Goal: Task Accomplishment & Management: Manage account settings

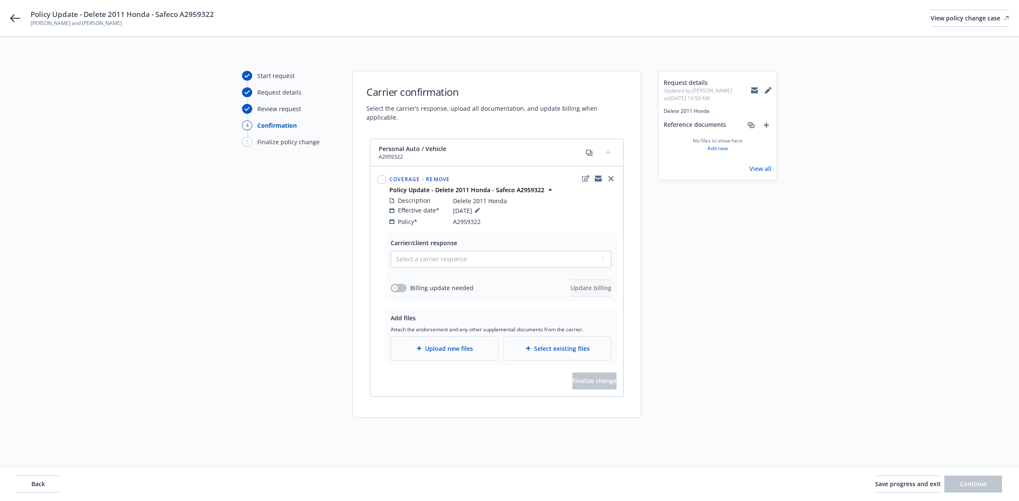
click at [472, 217] on span "A2959322" at bounding box center [467, 221] width 28 height 9
copy span "A2959322"
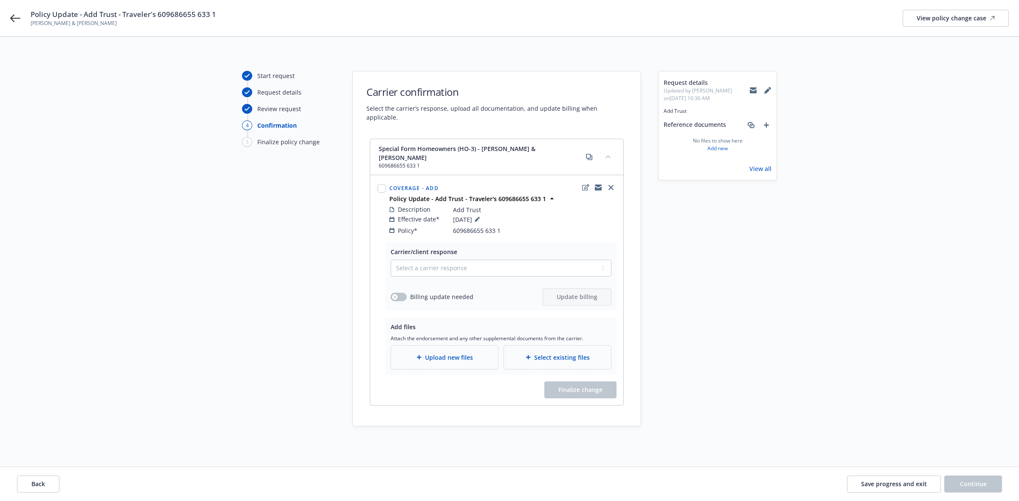
click at [475, 218] on div "Description Add Trust Effective date* 08/15/2025 Policy* 609686655 633 1" at bounding box center [503, 220] width 230 height 34
click at [473, 226] on span "609686655 633 1" at bounding box center [477, 230] width 48 height 9
copy span "609686655 633 1"
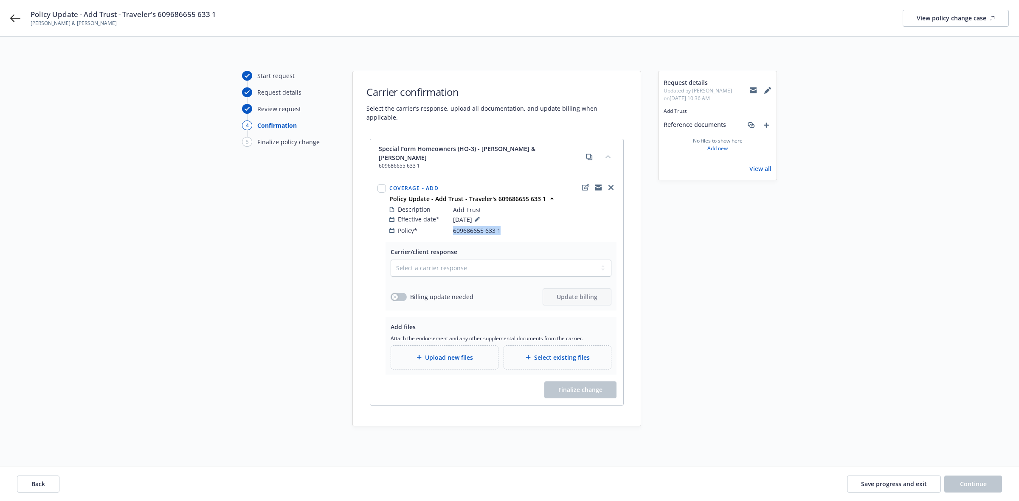
copy span "609686655 633 1"
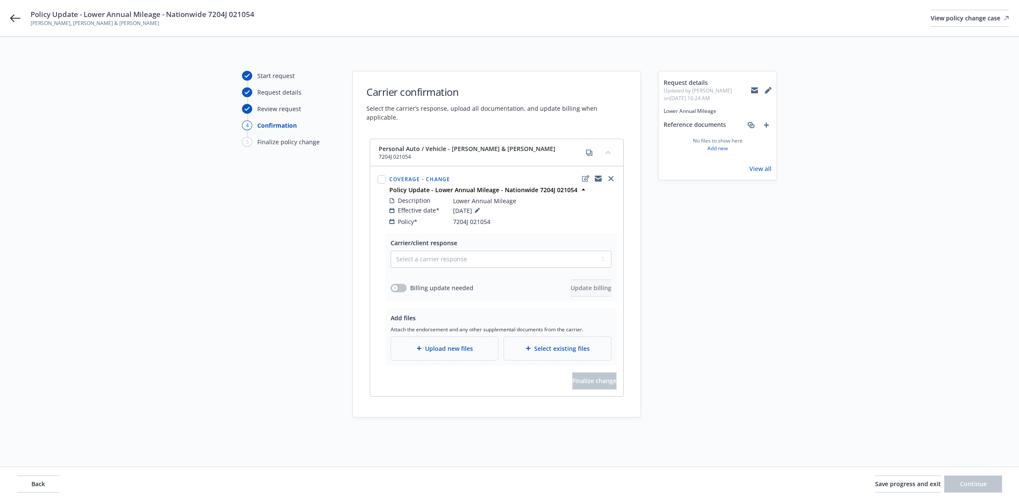
click at [465, 217] on span "7204J 021054" at bounding box center [471, 221] width 37 height 9
copy span "7204J 021054"
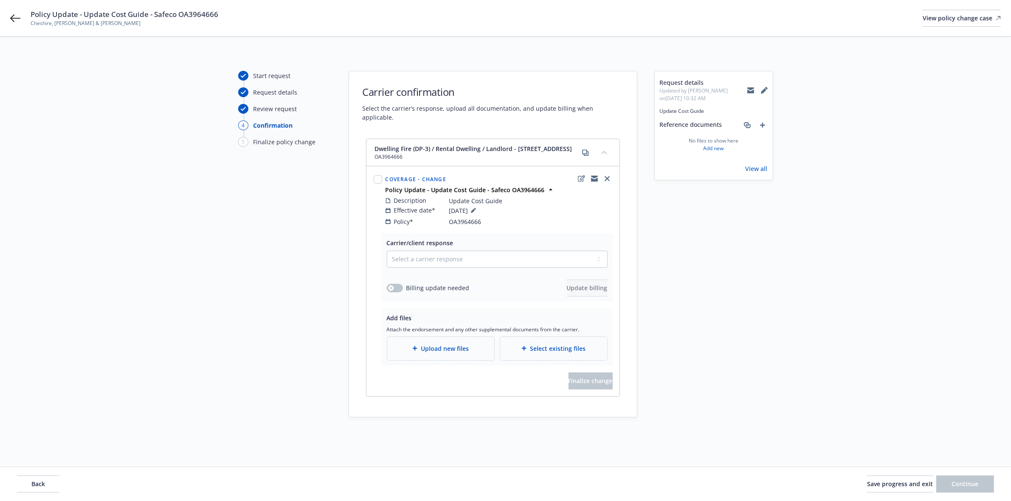
click at [461, 219] on span "OA3964666" at bounding box center [465, 221] width 32 height 9
copy span "OA3964666"
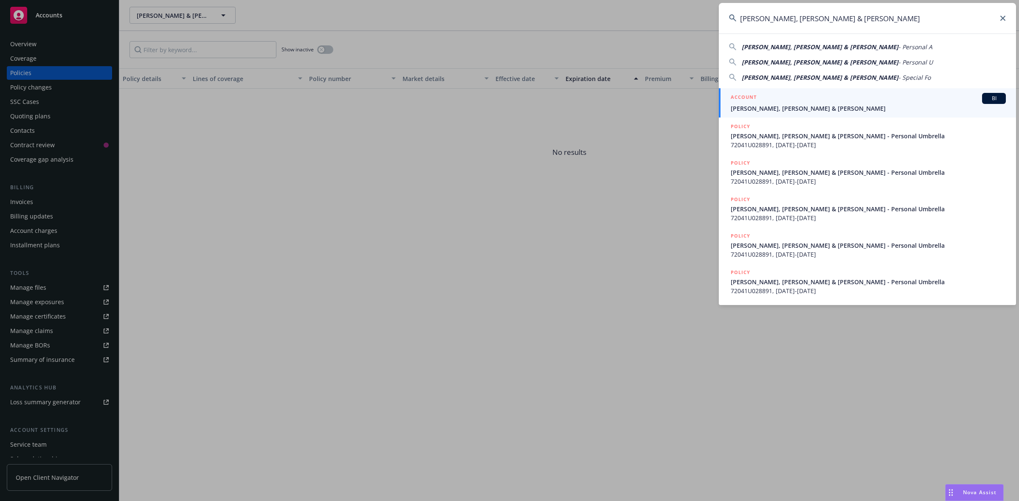
click at [761, 104] on span "Reinhardt, Steven R Renick & Jeanne L" at bounding box center [868, 108] width 275 height 9
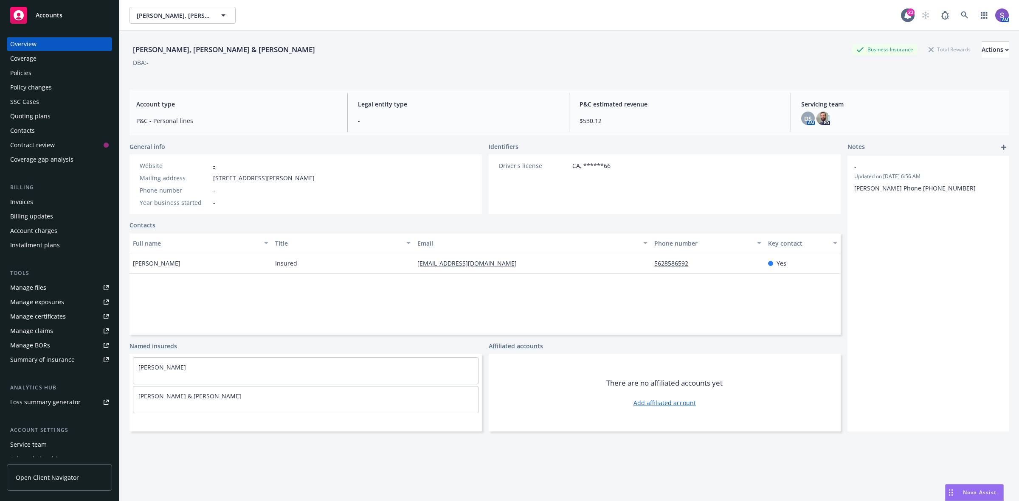
click at [26, 70] on div "Policies" at bounding box center [20, 73] width 21 height 14
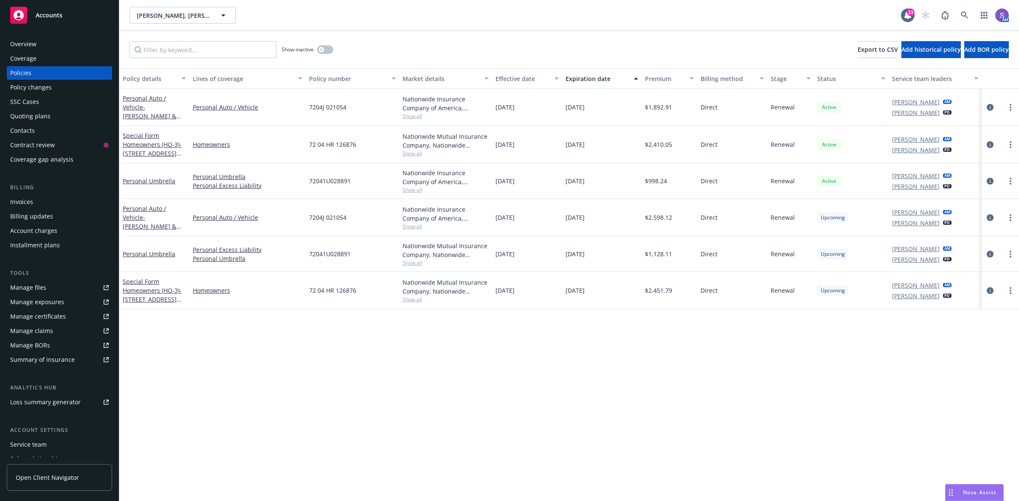
click at [26, 39] on div "Overview" at bounding box center [23, 44] width 26 height 14
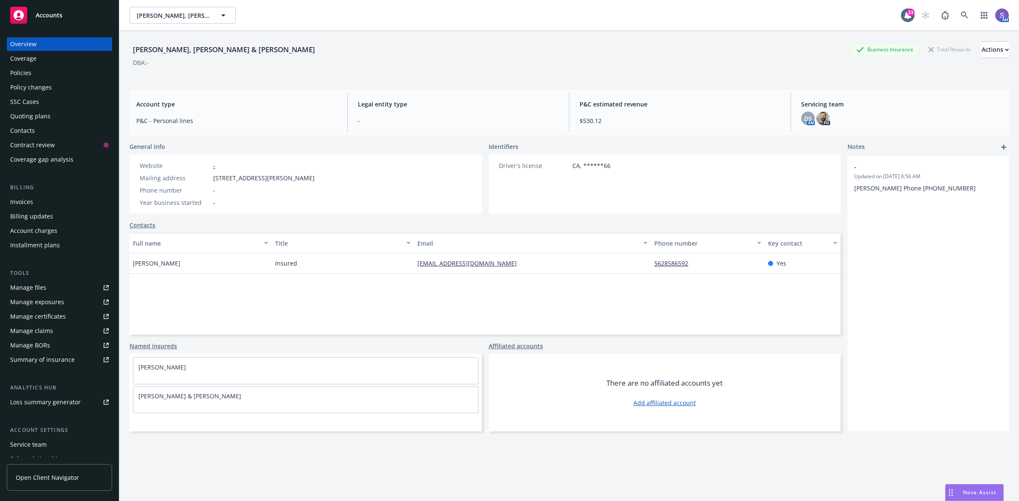
click at [32, 69] on div "Policies" at bounding box center [59, 73] width 98 height 14
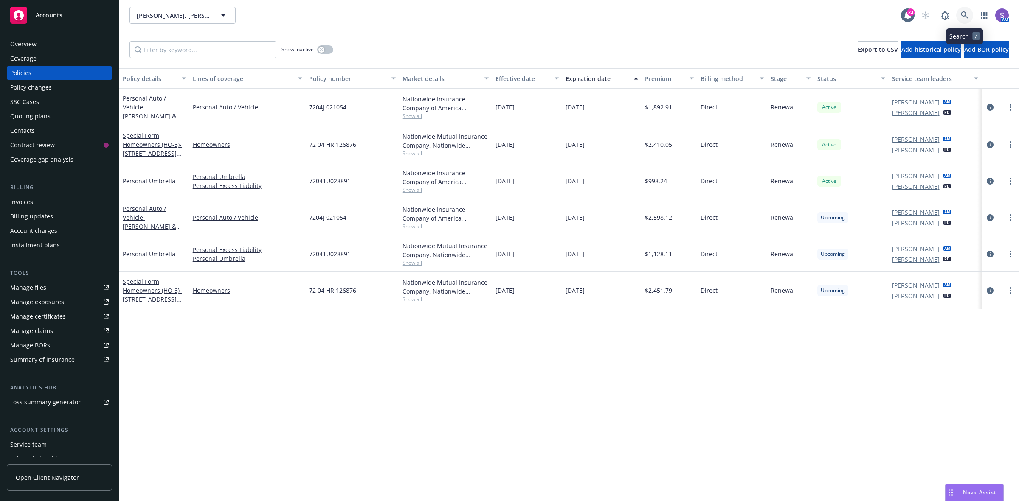
click at [965, 15] on icon at bounding box center [964, 14] width 7 height 7
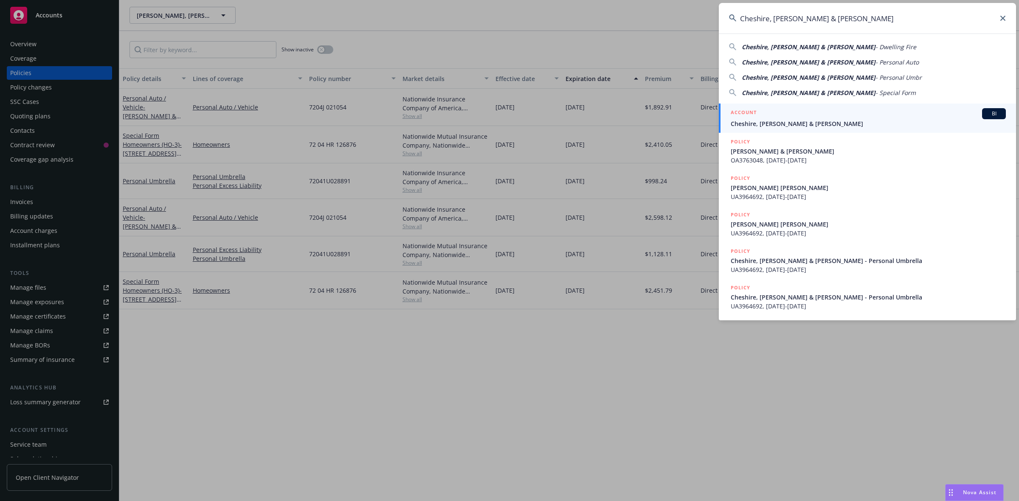
type input "Cheshire, James Hevener & Patricia"
click at [780, 120] on span "Cheshire, James Hevener & Patricia" at bounding box center [868, 123] width 275 height 9
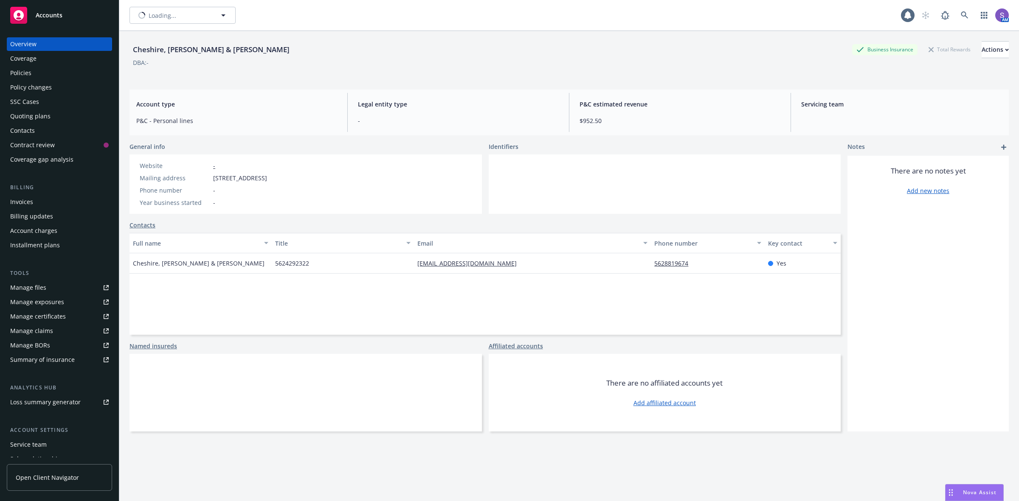
click at [20, 73] on div "Policies" at bounding box center [20, 73] width 21 height 14
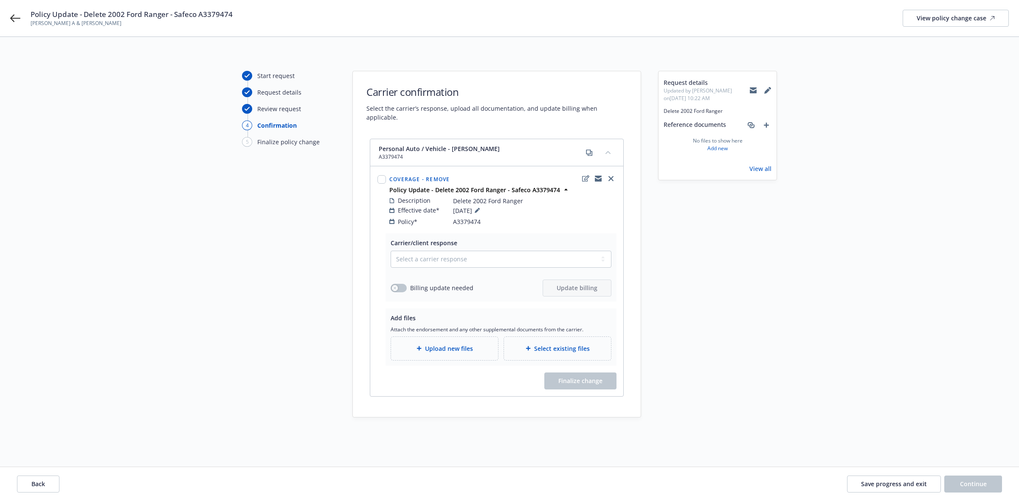
click at [470, 217] on span "A3379474" at bounding box center [467, 221] width 28 height 9
copy span "A3379474"
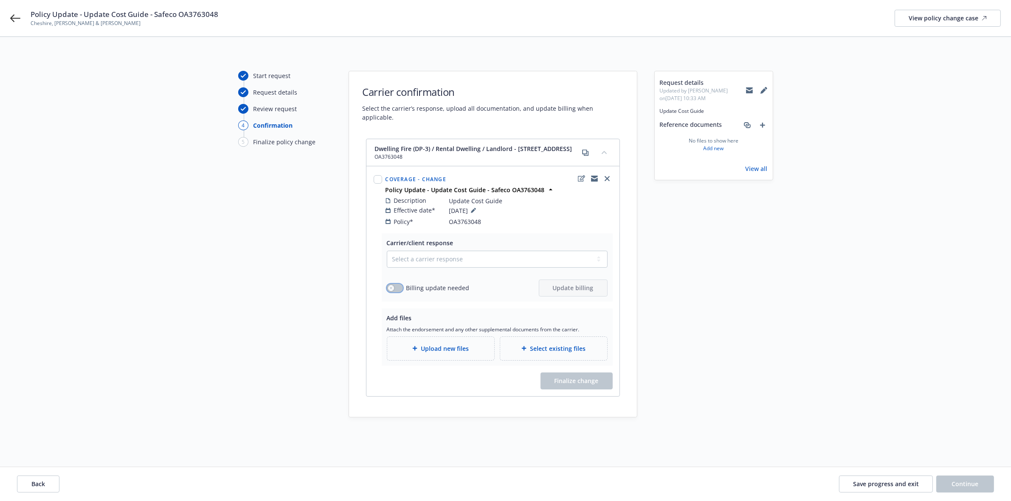
click at [390, 290] on icon "button" at bounding box center [390, 288] width 3 height 3
click at [403, 257] on select "Select a carrier response Accepted Accepted with revision No endorsement needed…" at bounding box center [497, 259] width 221 height 17
select select "ACCEPTED"
click at [387, 251] on select "Select a carrier response Accepted Accepted with revision No endorsement needed…" at bounding box center [497, 259] width 221 height 17
click at [565, 289] on span "Update billing" at bounding box center [573, 288] width 41 height 8
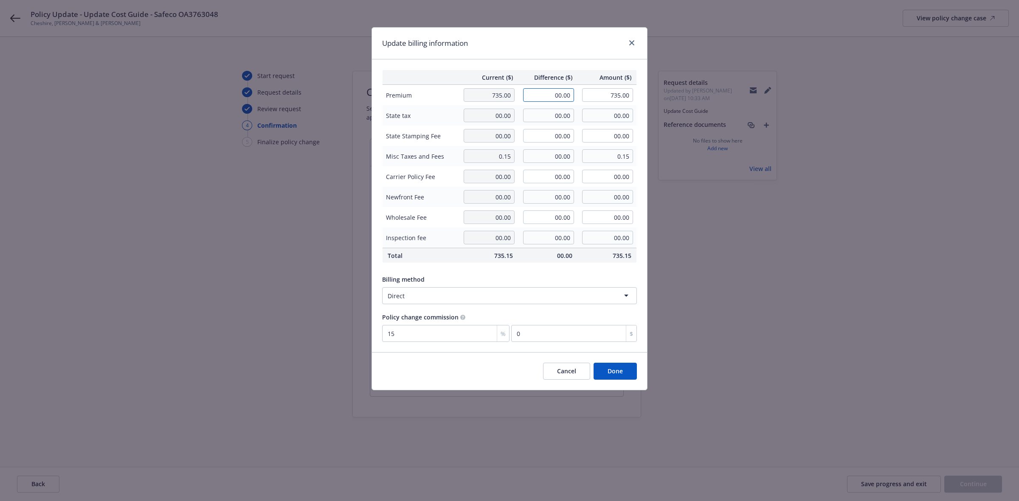
click at [557, 97] on input "00.00" at bounding box center [548, 95] width 51 height 14
type input "51.87"
type input "786.87"
type input "7.78"
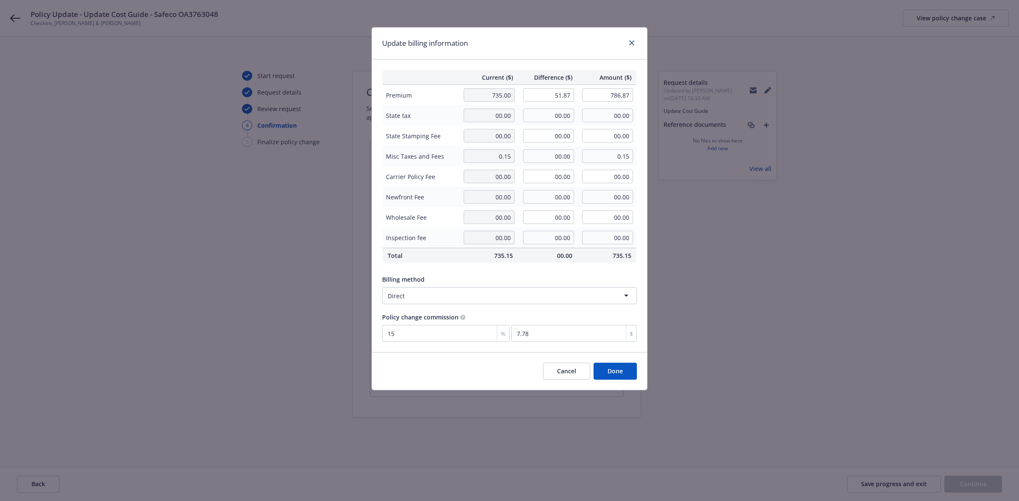
click at [546, 276] on div "Billing method" at bounding box center [509, 279] width 255 height 9
click at [578, 369] on button "Cancel" at bounding box center [566, 371] width 47 height 17
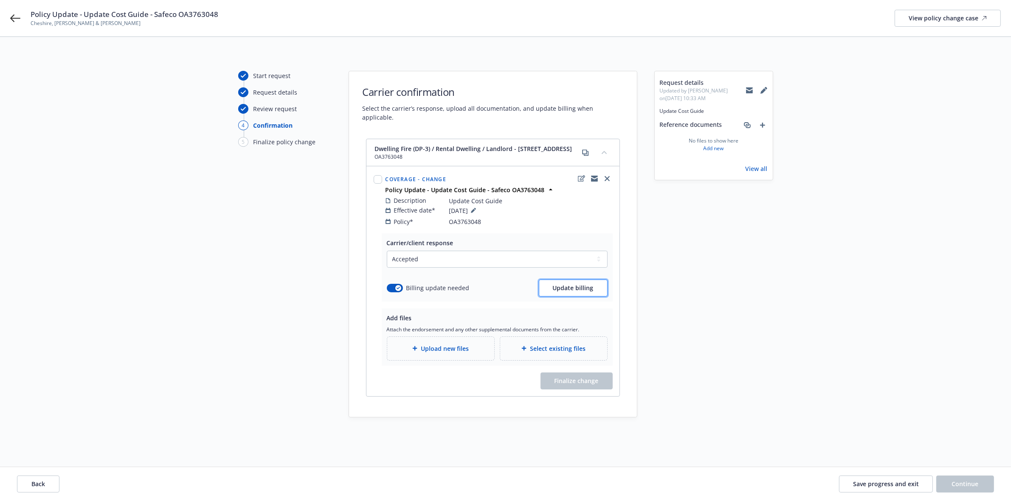
click at [578, 292] on span "Update billing" at bounding box center [573, 288] width 41 height 8
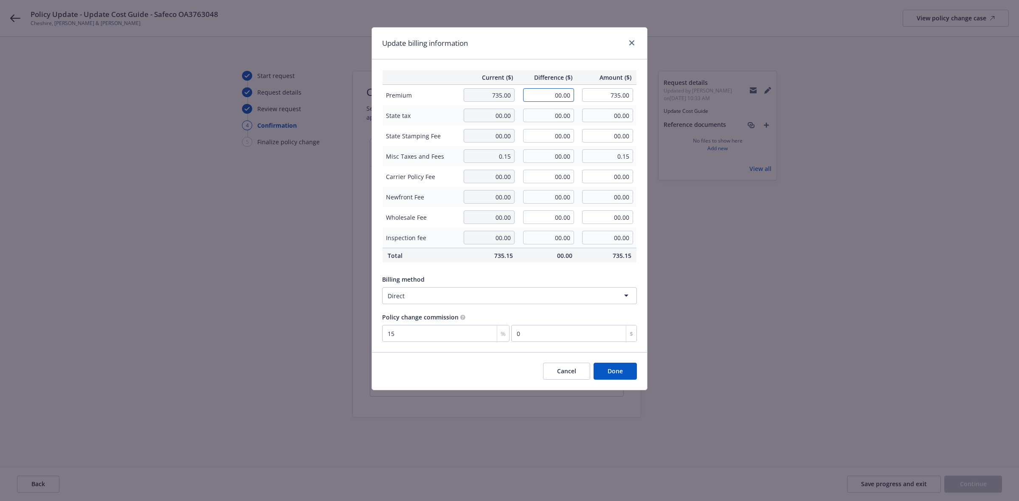
click at [557, 96] on input "00.00" at bounding box center [548, 95] width 51 height 14
type input "51.87"
type input "786.87"
type input "7.78"
click at [576, 270] on div "Current ($) Difference ($) Amount ($) Premium 735.00 51.87 786.87 State tax 00.…" at bounding box center [509, 205] width 275 height 293
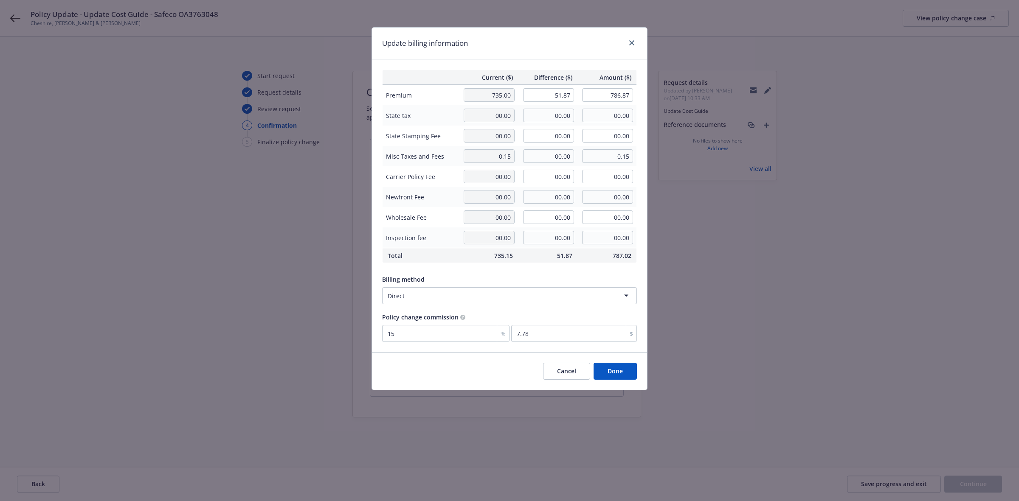
click at [617, 369] on button "Done" at bounding box center [615, 371] width 43 height 17
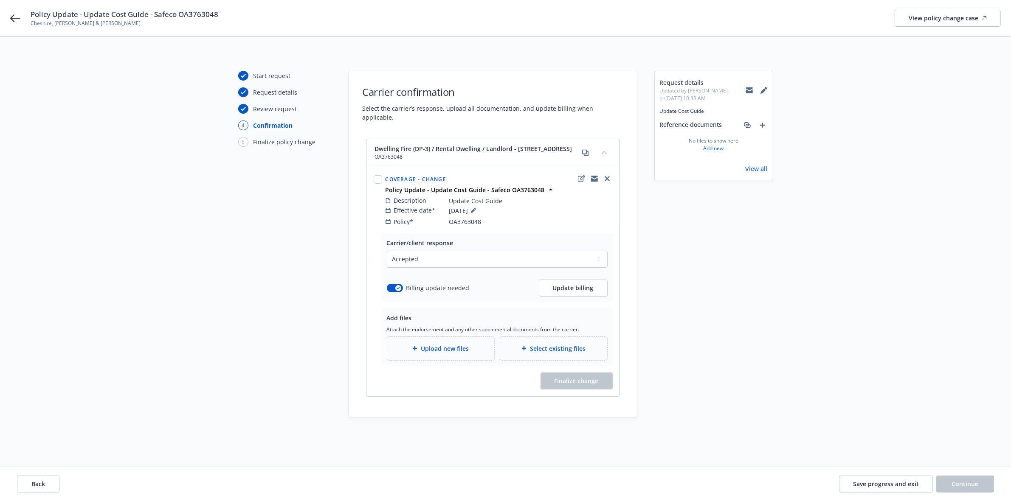
click at [436, 349] on span "Upload new files" at bounding box center [445, 348] width 48 height 9
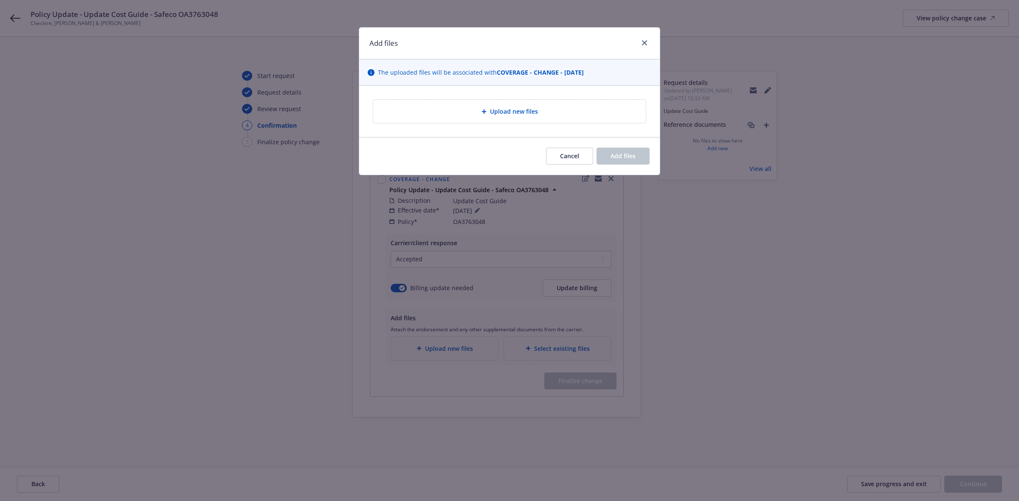
click at [474, 90] on div "Upload new files" at bounding box center [509, 111] width 301 height 51
click at [475, 115] on div "Upload new files" at bounding box center [509, 112] width 259 height 10
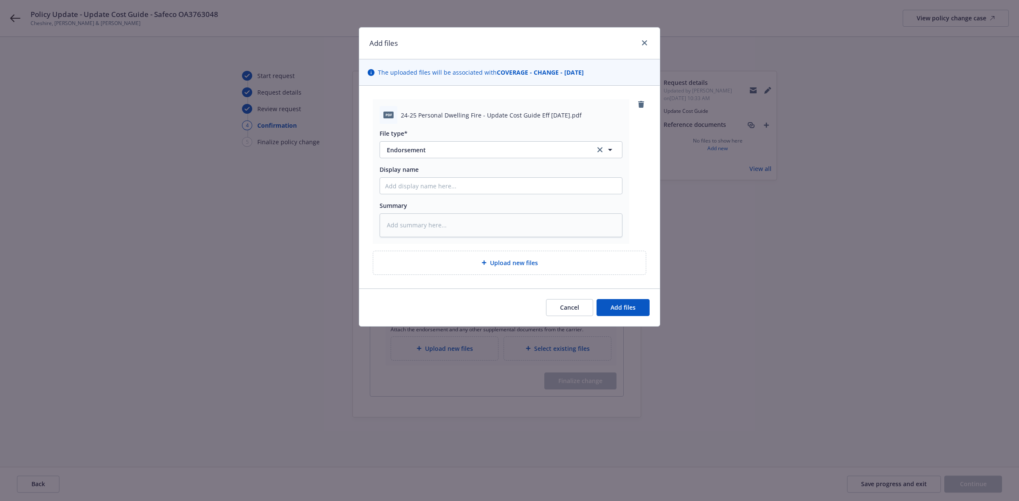
click at [436, 117] on span "24-25 Personal Dwelling Fire - Update Cost Guide Eff 08-19-2025.pdf" at bounding box center [491, 115] width 181 height 9
copy span "24-25 Personal Dwelling Fire - Update Cost Guide Eff 08-19-2025.pdf"
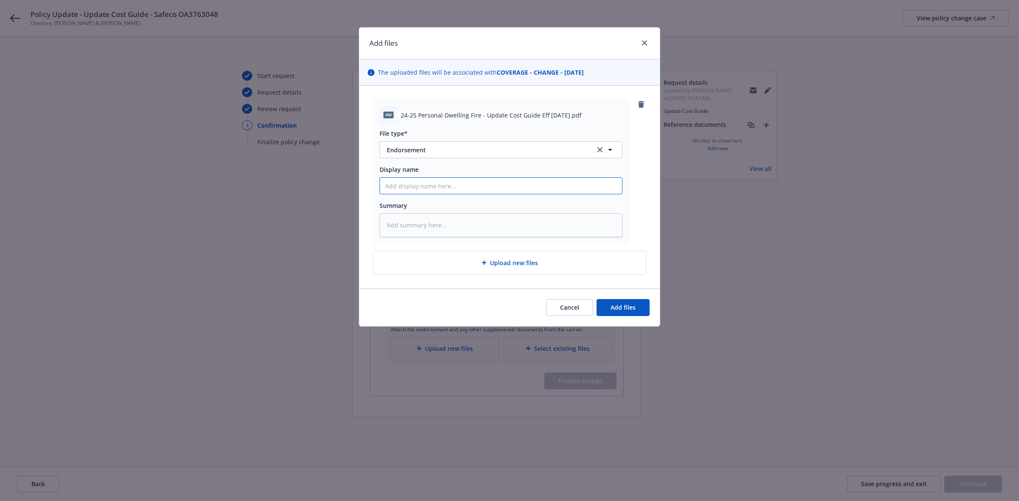
click at [440, 192] on input "Display name" at bounding box center [501, 186] width 242 height 16
paste input "24-25 Personal Dwelling Fire - Update Cost Guide Eff 08-19-2025.pdf"
type textarea "x"
type input "24-25 Personal Dwelling Fire - Update Cost Guide Eff 08-19-2025.pdf"
type textarea "x"
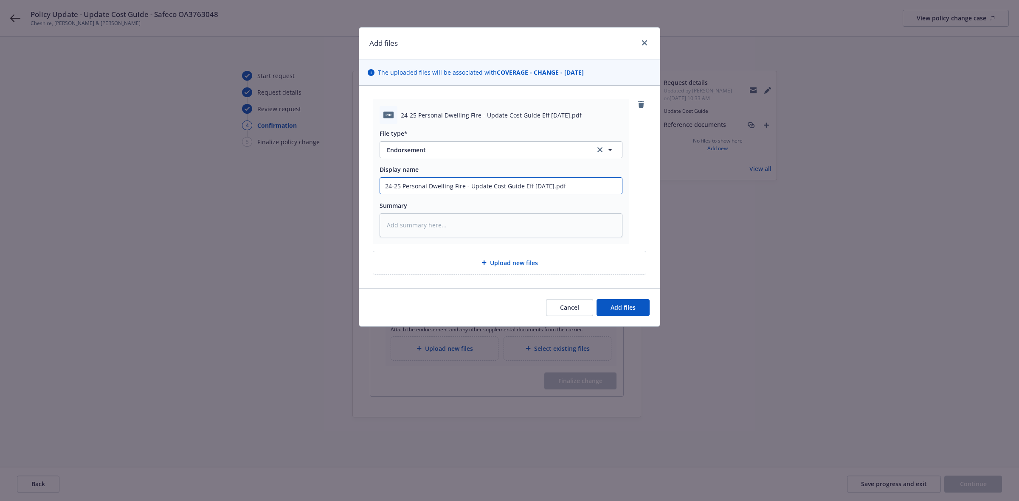
type input "24-25 Personal Dwelling Fire - Update Cost Guide Eff 08-19-2025.pd"
type textarea "x"
type input "24-25 Personal Dwelling Fire - Update Cost Guide Eff 08-19-2025.p"
type textarea "x"
type input "24-25 Personal Dwelling Fire - Update Cost Guide Eff 08-19-2025."
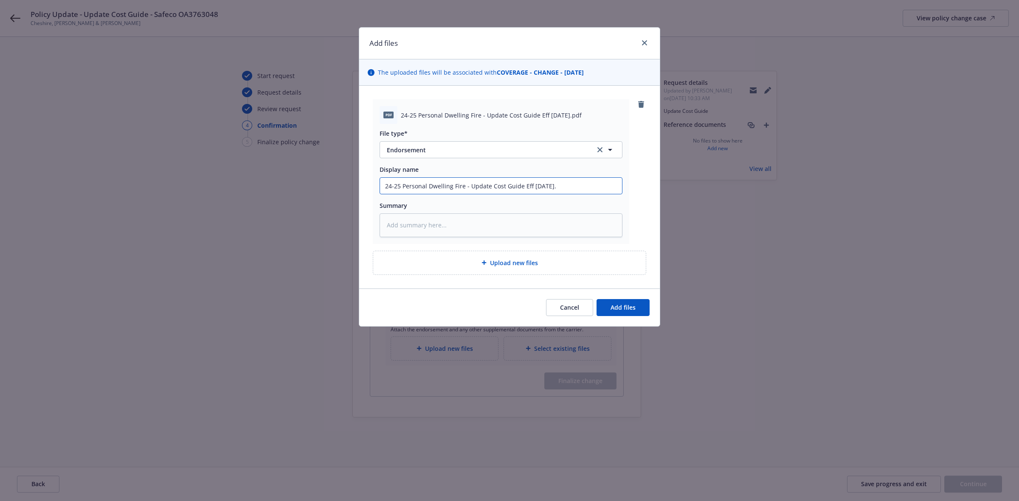
type textarea "x"
type input "24-25 Personal Dwelling Fire - Update Cost Guide Eff 08-19-2025"
click at [634, 303] on button "Add files" at bounding box center [622, 307] width 53 height 17
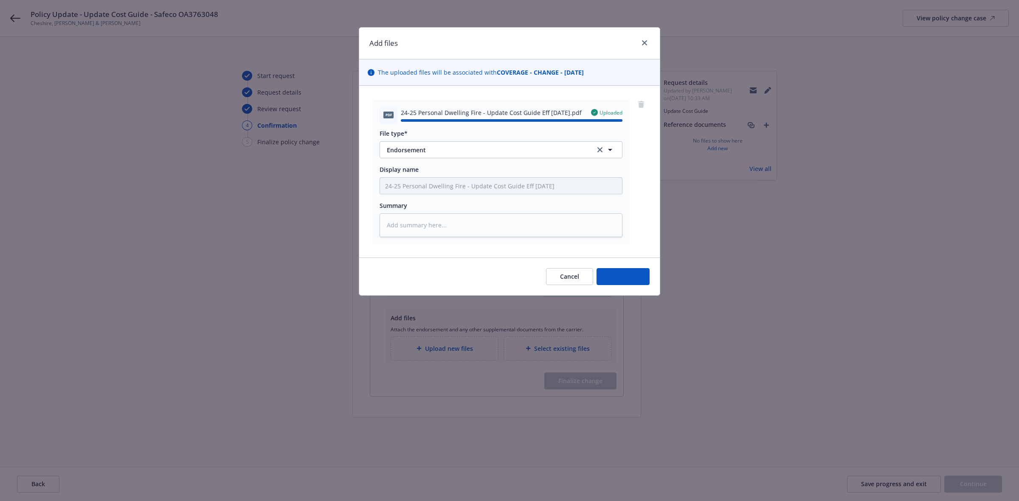
type textarea "x"
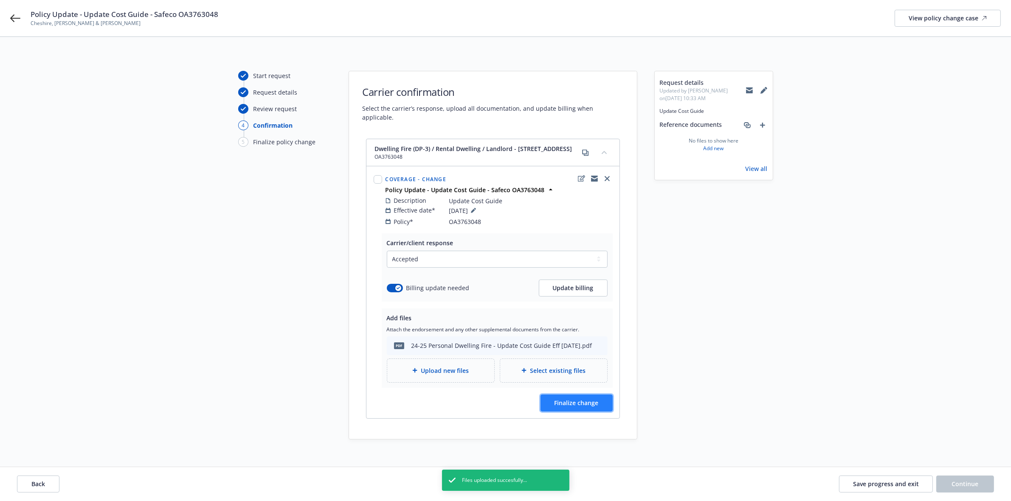
click at [578, 402] on span "Finalize change" at bounding box center [576, 403] width 44 height 8
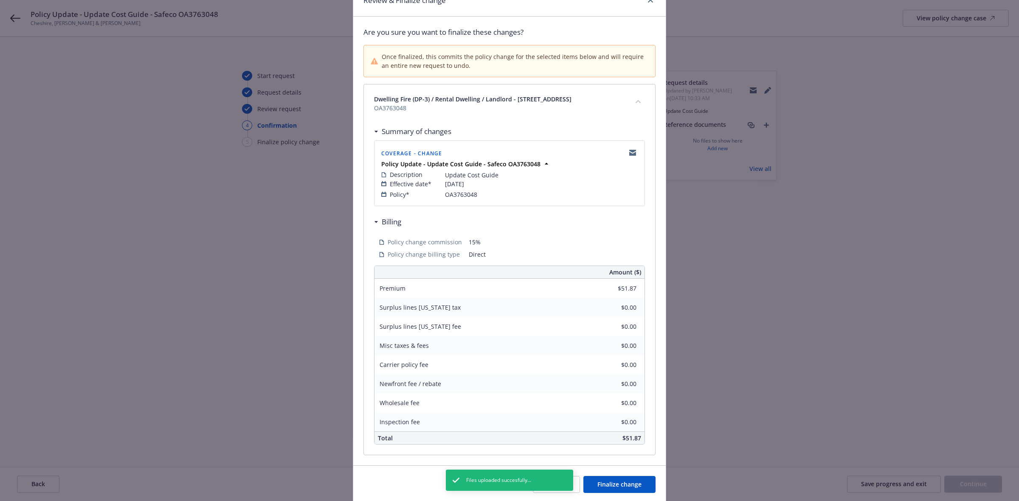
scroll to position [83, 0]
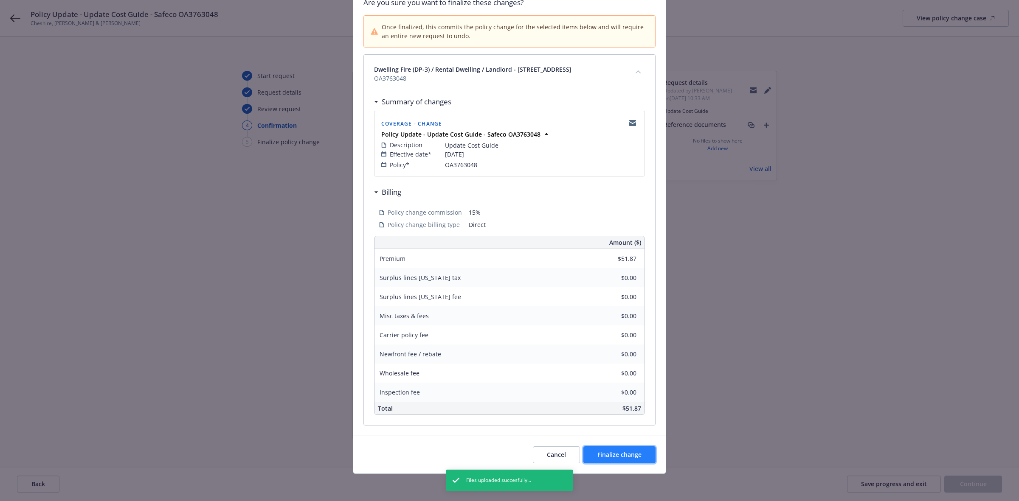
click at [621, 457] on span "Finalize change" at bounding box center [619, 455] width 44 height 8
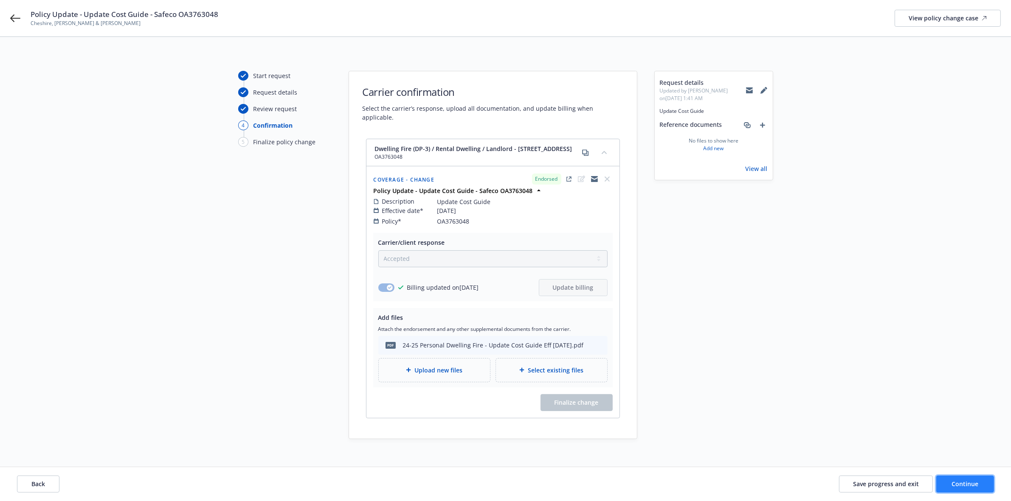
click at [968, 486] on span "Continue" at bounding box center [965, 484] width 27 height 8
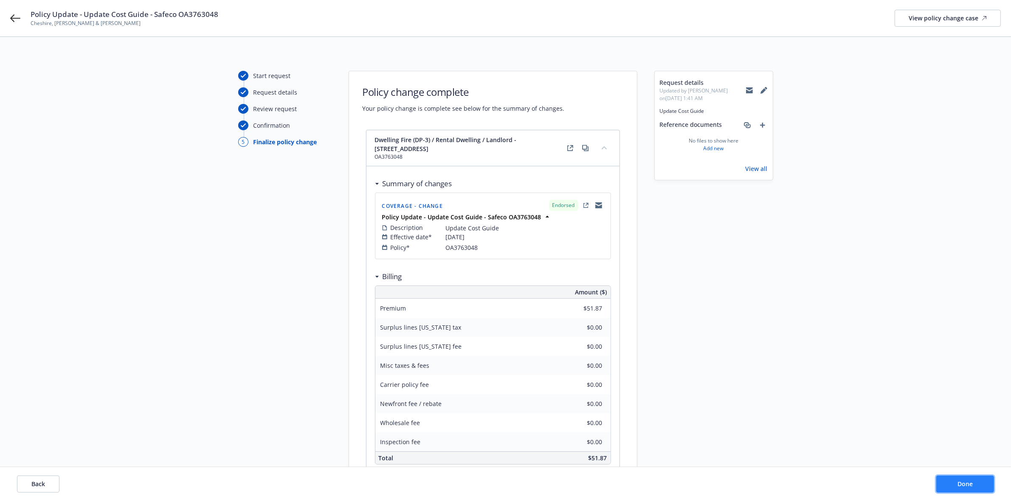
click at [971, 481] on span "Done" at bounding box center [964, 484] width 15 height 8
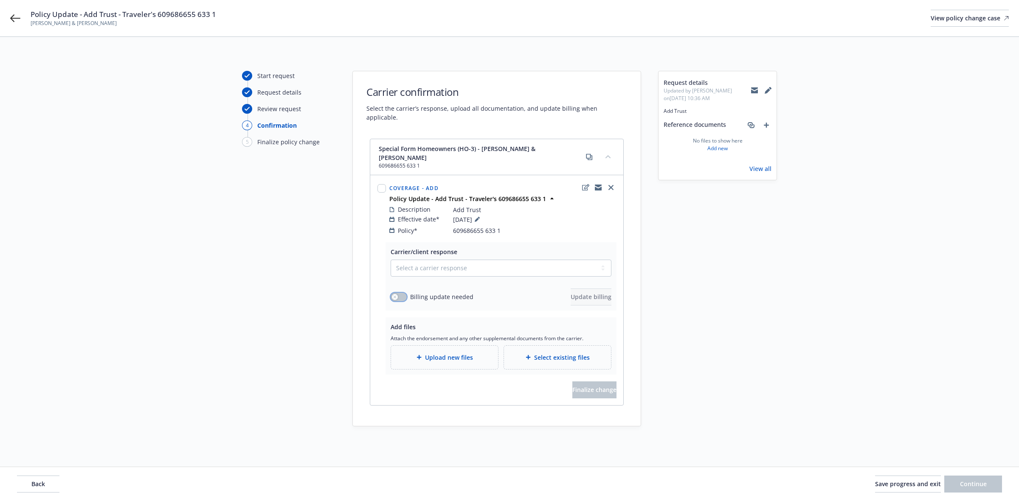
click at [394, 295] on icon "button" at bounding box center [394, 296] width 3 height 3
click at [442, 260] on select "Select a carrier response Accepted Accepted with revision No endorsement needed…" at bounding box center [501, 268] width 221 height 17
select select "ACCEPTED"
click at [391, 260] on select "Select a carrier response Accepted Accepted with revision No endorsement needed…" at bounding box center [501, 268] width 221 height 17
click at [571, 293] on span "Update billing" at bounding box center [591, 297] width 41 height 8
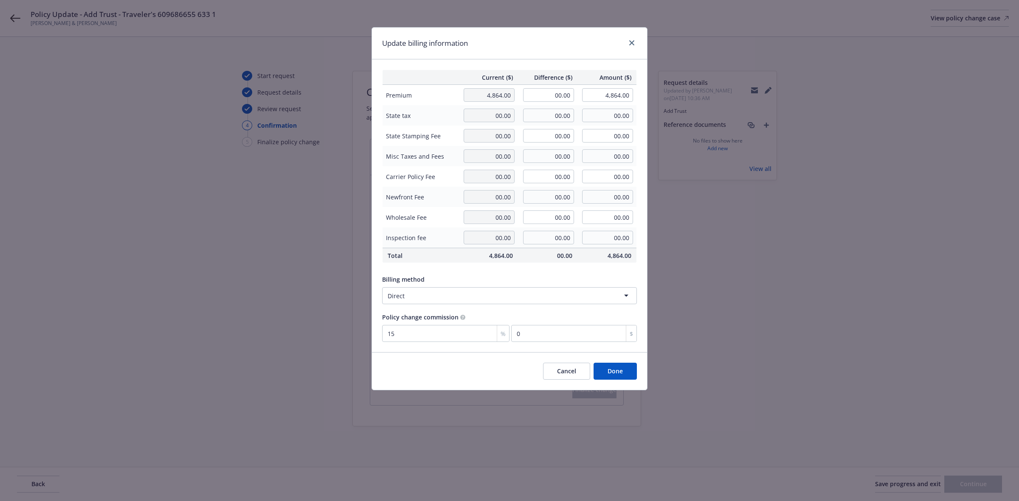
click at [616, 376] on button "Done" at bounding box center [615, 371] width 43 height 17
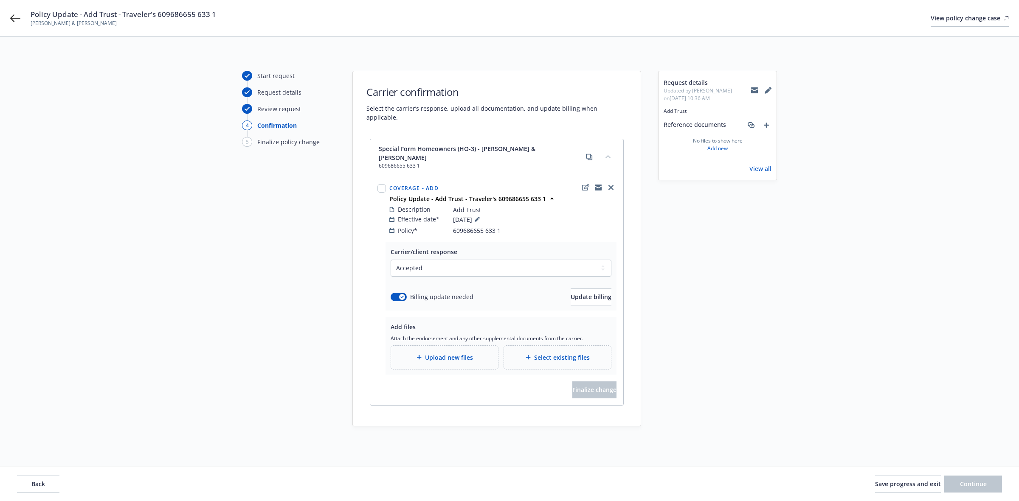
click at [463, 353] on span "Upload new files" at bounding box center [449, 357] width 48 height 9
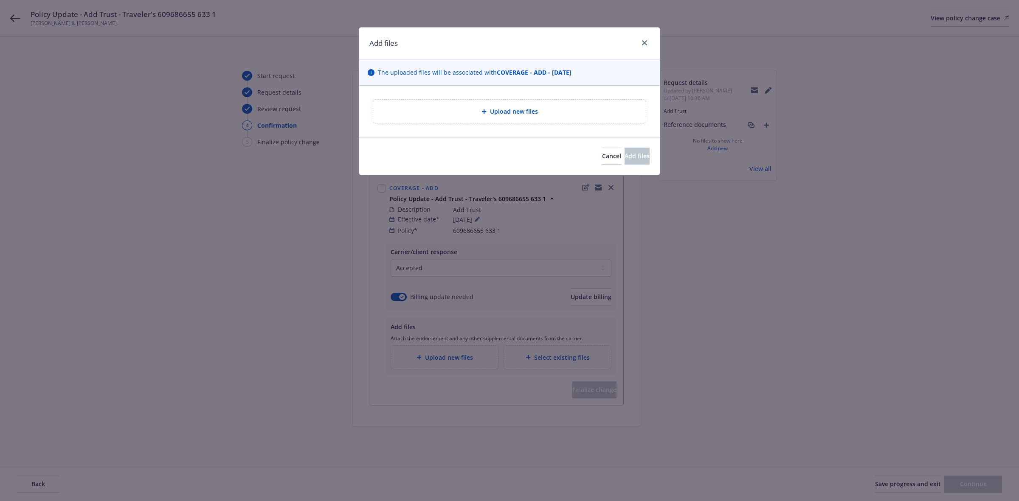
click at [473, 93] on div "Upload new files" at bounding box center [509, 111] width 301 height 51
click at [474, 104] on div "Upload new files" at bounding box center [509, 111] width 273 height 23
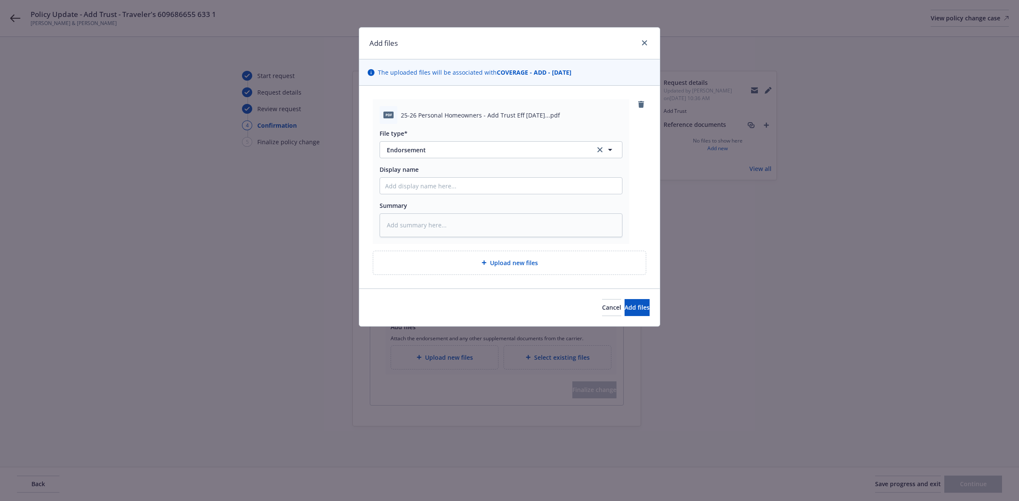
click at [439, 115] on span "25-26 Personal Homeowners - Add Trust Eff 08-15-2025...pdf" at bounding box center [480, 115] width 159 height 9
click at [440, 115] on span "25-26 Personal Homeowners - Add Trust Eff 08-15-2025...pdf" at bounding box center [480, 115] width 159 height 9
copy span "25-26 Personal Homeowners - Add Trust Eff 08-15-2025...pdf"
click at [410, 189] on input "Display name" at bounding box center [501, 186] width 242 height 16
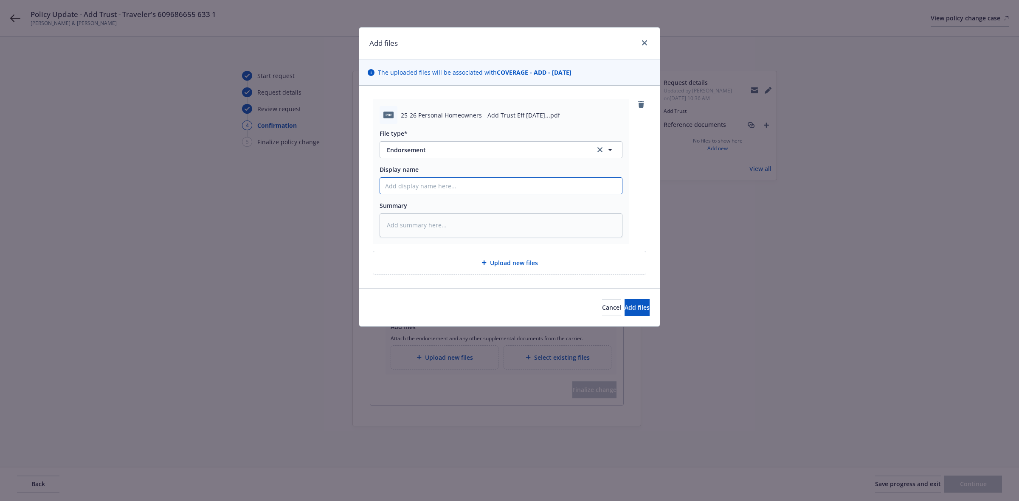
paste input "25-26 Personal Homeowners - Add Trust Eff 08-15-2025...pdf"
type textarea "x"
type input "25-26 Personal Homeowners - Add Trust Eff 08-15-2025...pdf"
type textarea "x"
type input "25-26 Personal Homeowners - Add Trust Eff 08-15-2025...pd"
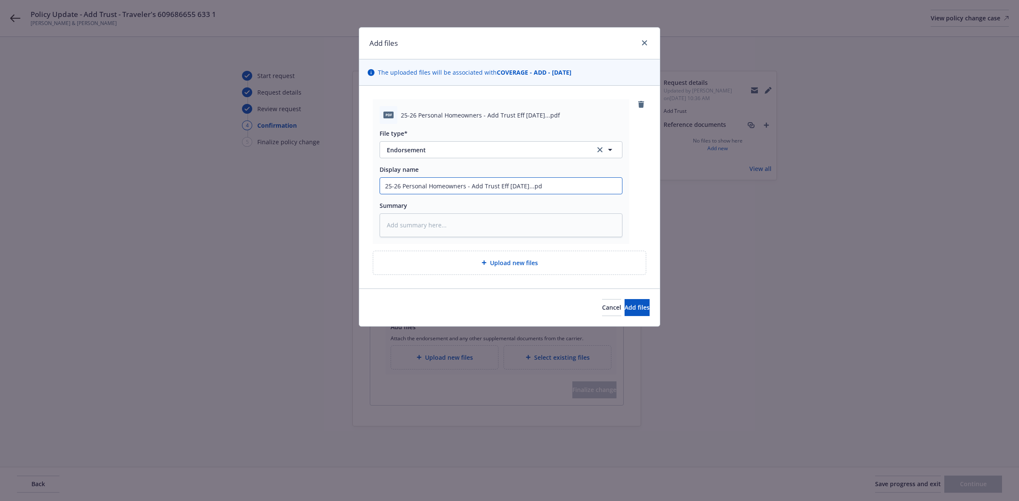
type textarea "x"
type input "25-26 Personal Homeowners - Add Trust Eff 08-15-2025...p"
type textarea "x"
type input "25-26 Personal Homeowners - Add Trust Eff 08-15-2025..."
type textarea "x"
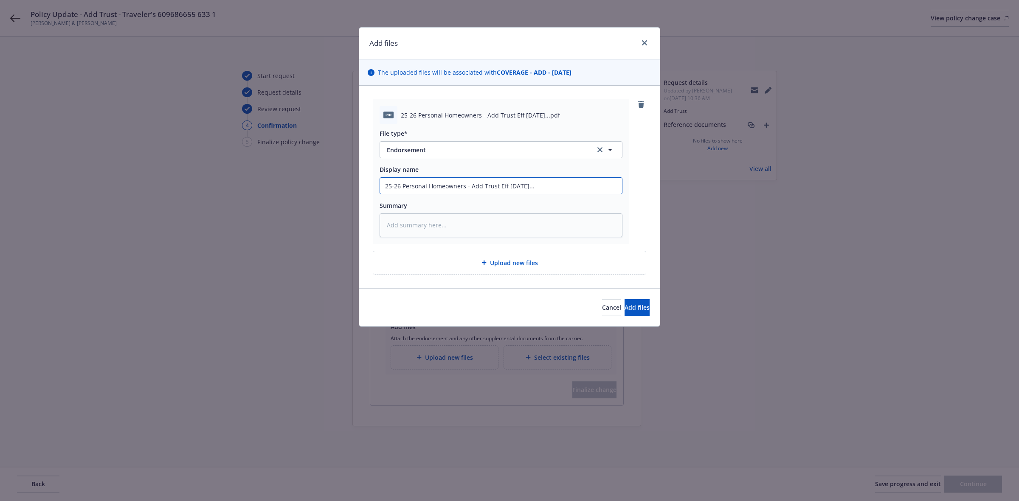
type input "25-26 Personal Homeowners - Add Trust Eff 08-15-2025.."
type textarea "x"
type input "25-26 Personal Homeowners - Add Trust Eff 08-15-2025."
type textarea "x"
type input "25-26 Personal Homeowners - Add Trust Eff 08-15-2025"
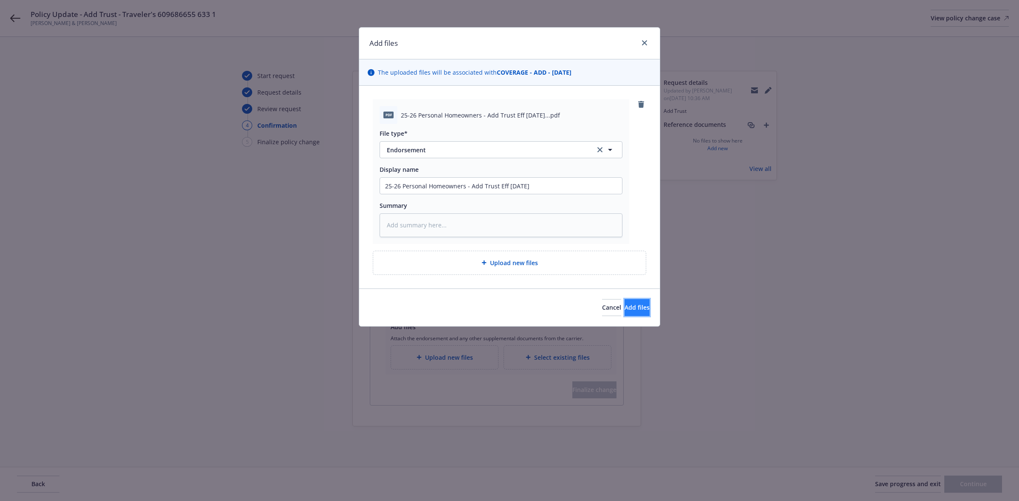
click at [638, 304] on button "Add files" at bounding box center [637, 307] width 25 height 17
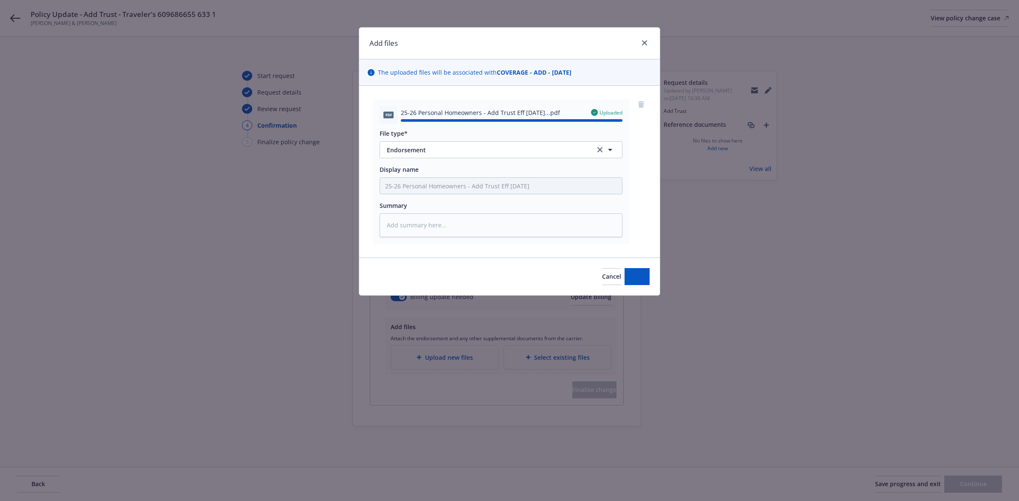
type textarea "x"
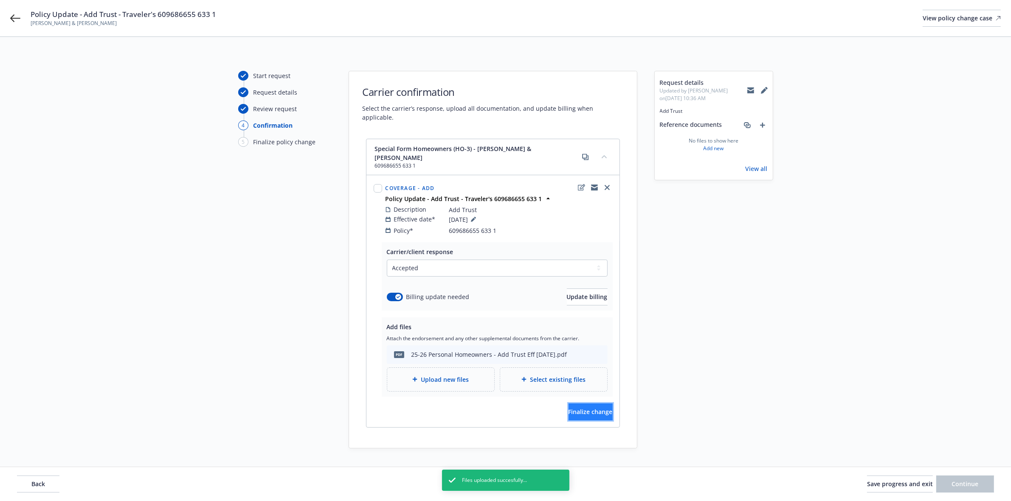
click at [576, 408] on span "Finalize change" at bounding box center [590, 412] width 44 height 8
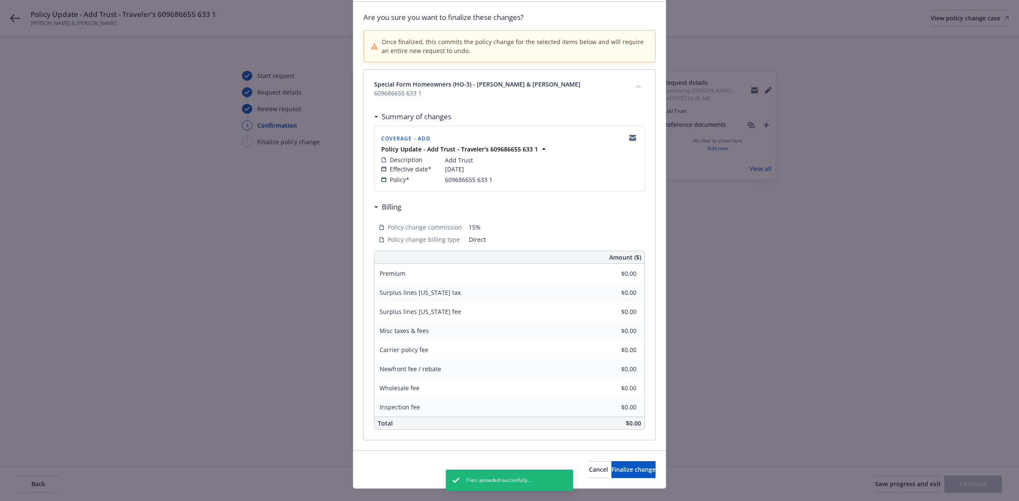
scroll to position [74, 0]
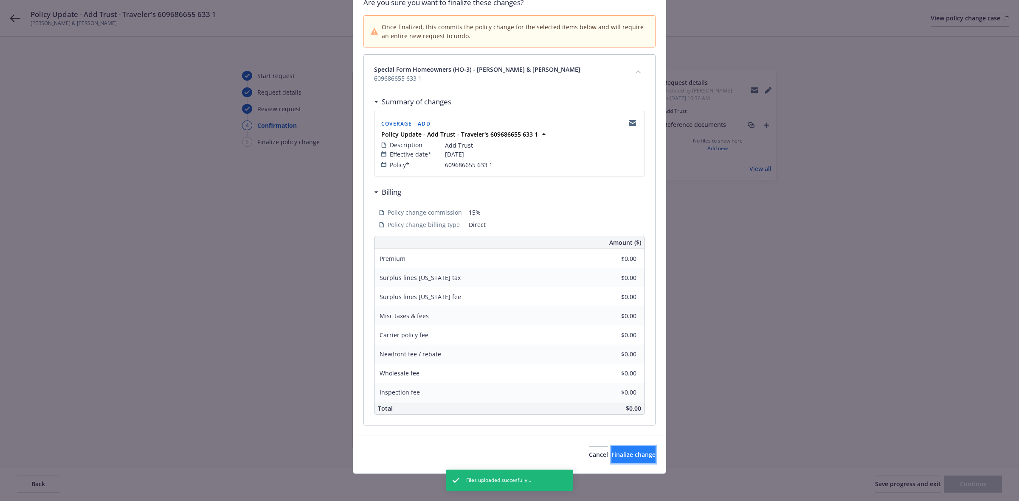
click at [616, 454] on span "Finalize change" at bounding box center [633, 455] width 44 height 8
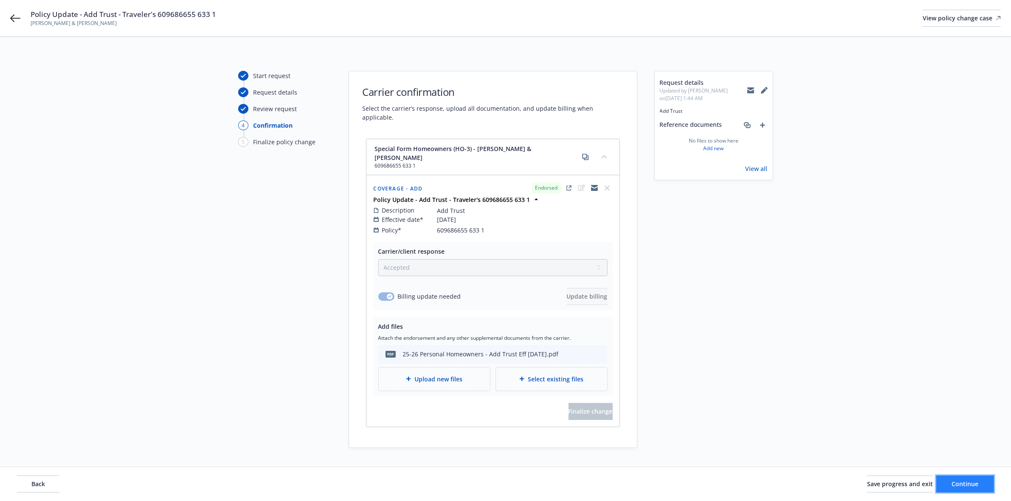
click at [956, 482] on span "Continue" at bounding box center [965, 484] width 27 height 8
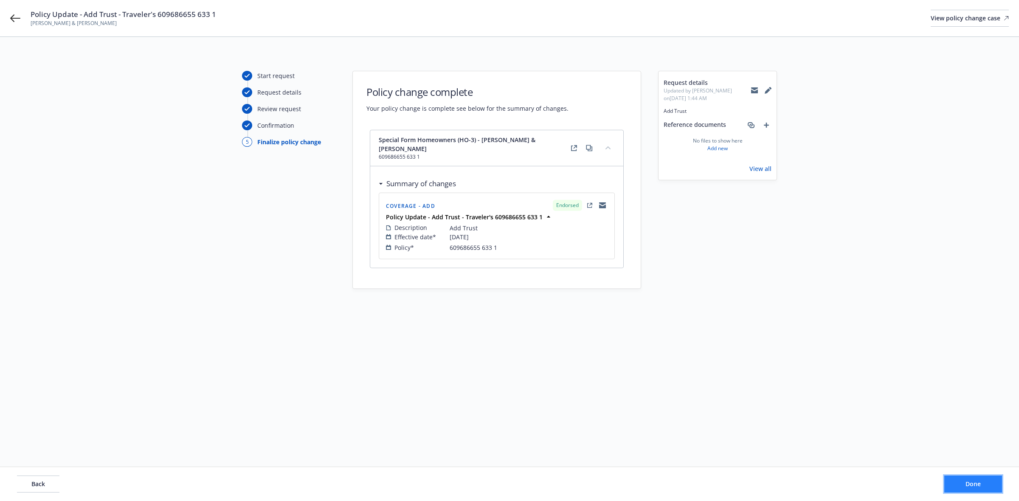
click at [975, 482] on span "Done" at bounding box center [972, 484] width 15 height 8
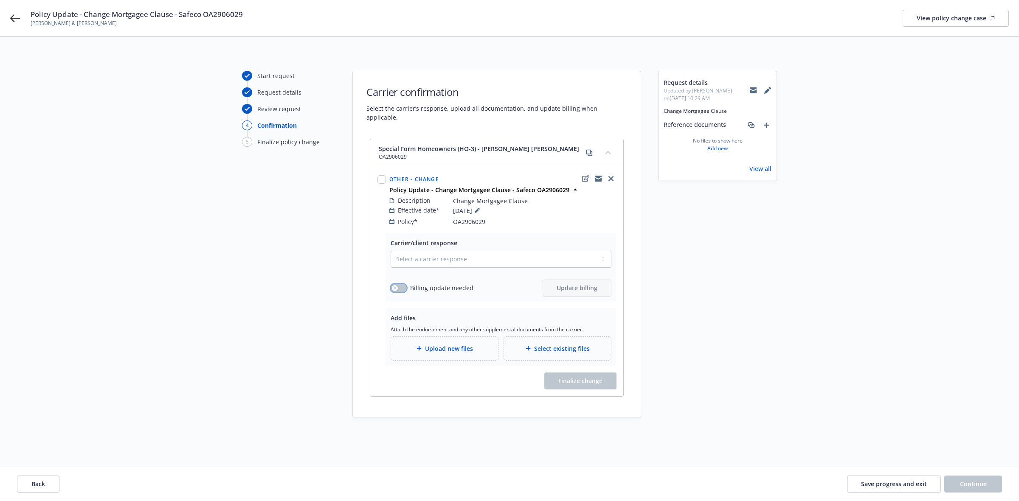
click at [395, 287] on icon "button" at bounding box center [394, 288] width 3 height 3
drag, startPoint x: 411, startPoint y: 250, endPoint x: 412, endPoint y: 255, distance: 5.3
click at [411, 251] on select "Select a carrier response Accepted Accepted with revision No endorsement needed…" at bounding box center [501, 259] width 221 height 17
select select "ACCEPTED"
click at [391, 251] on select "Select a carrier response Accepted Accepted with revision No endorsement needed…" at bounding box center [501, 259] width 221 height 17
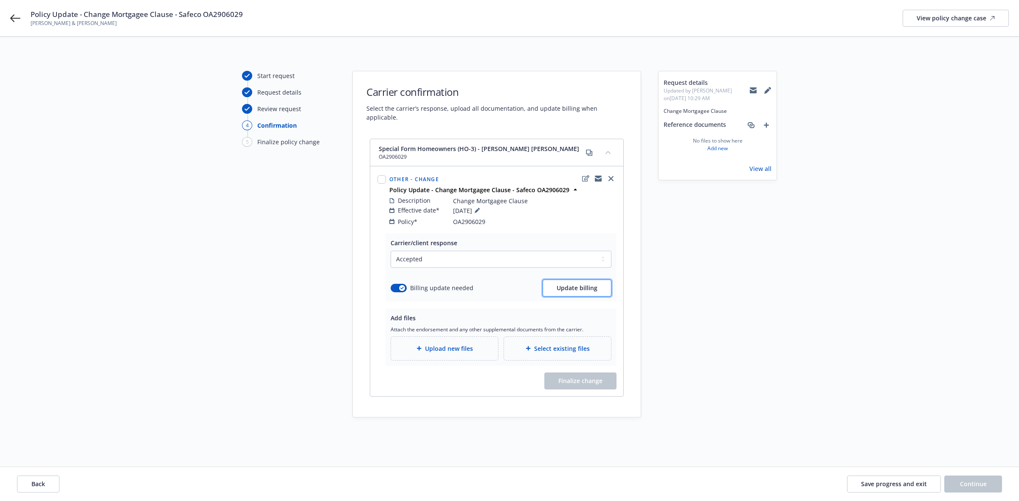
click at [572, 280] on button "Update billing" at bounding box center [577, 288] width 69 height 17
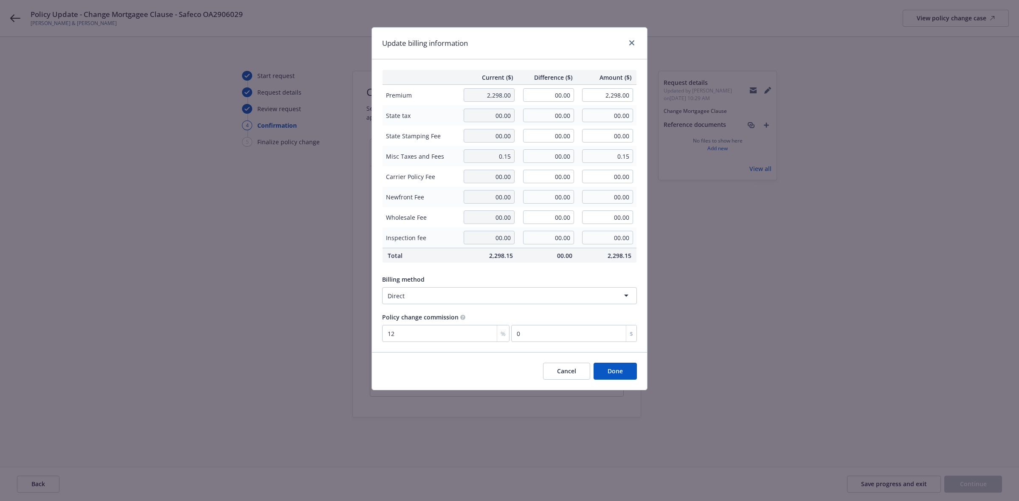
click at [612, 368] on button "Done" at bounding box center [615, 371] width 43 height 17
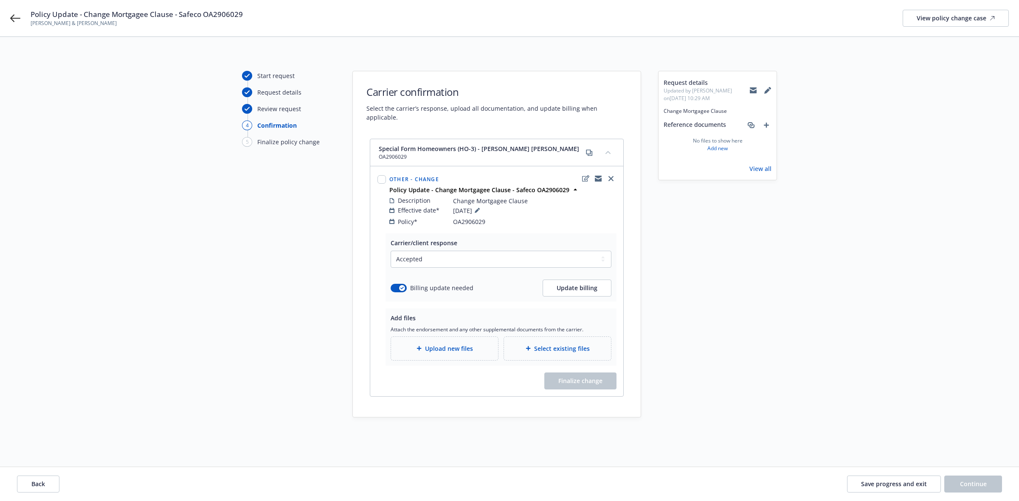
click at [448, 344] on span "Upload new files" at bounding box center [449, 348] width 48 height 9
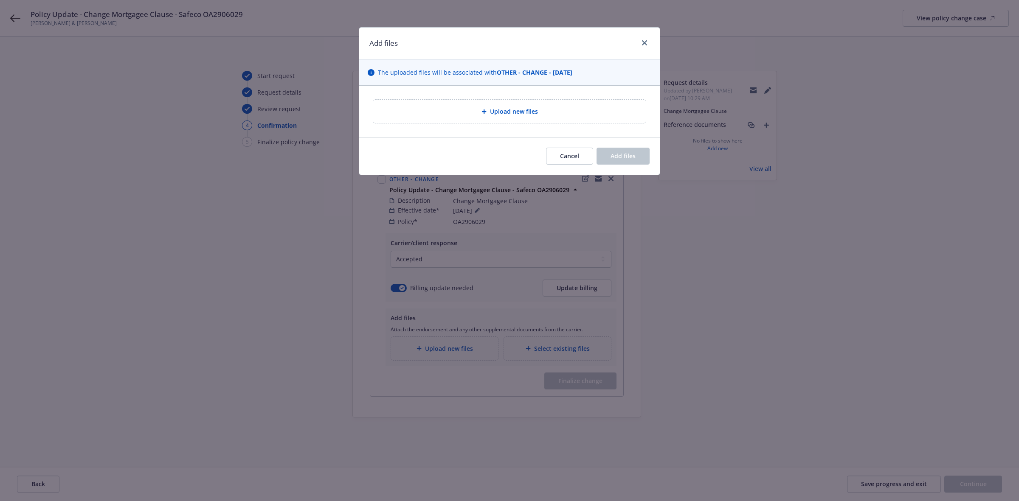
click at [506, 88] on div "Upload new files" at bounding box center [509, 111] width 301 height 51
click at [504, 110] on span "Upload new files" at bounding box center [514, 111] width 48 height 9
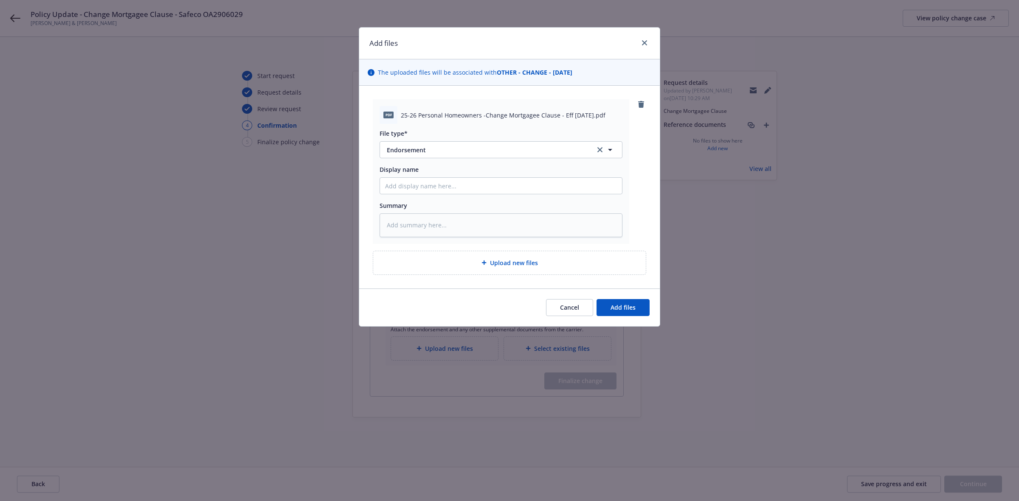
click at [443, 118] on span "25-26 Personal Homeowners -Change Mortgagee Clause - Eff [DATE].pdf" at bounding box center [503, 115] width 205 height 9
copy span "25-26 Personal Homeowners -Change Mortgagee Clause - Eff [DATE].pdf"
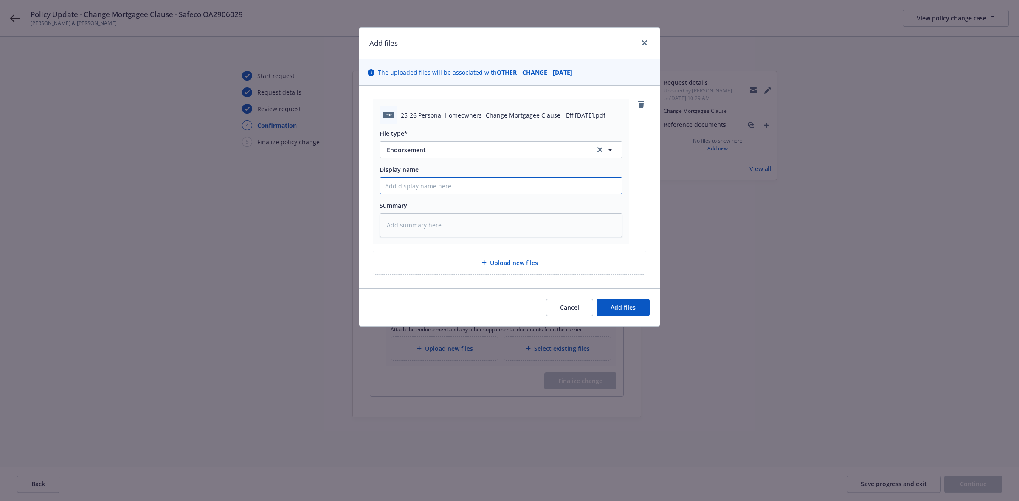
click at [418, 183] on input "Display name" at bounding box center [501, 186] width 242 height 16
paste input "25-26 Personal Homeowners -Change Mortgagee Clause - Eff [DATE].pdf"
type textarea "x"
type input "25-26 Personal Homeowners -Change Mortgagee Clause - Eff [DATE].pdf"
type textarea "x"
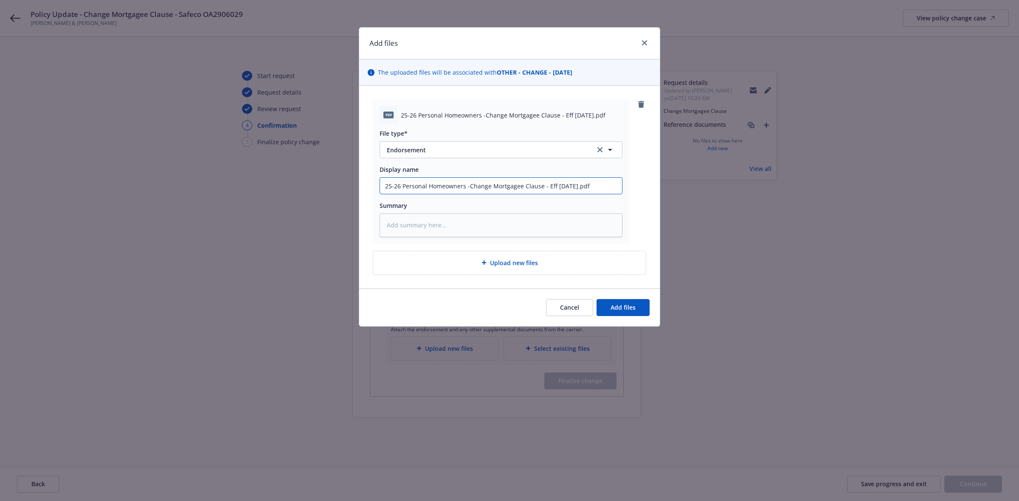
type input "25-26 Personal Homeowners -Change Mortgagee Clause - Eff [DATE].pd"
type textarea "x"
type input "25-26 Personal Homeowners -Change Mortgagee Clause - Eff [DATE].p"
type textarea "x"
type input "25-26 Personal Homeowners -Change Mortgagee Clause - Eff [DATE]."
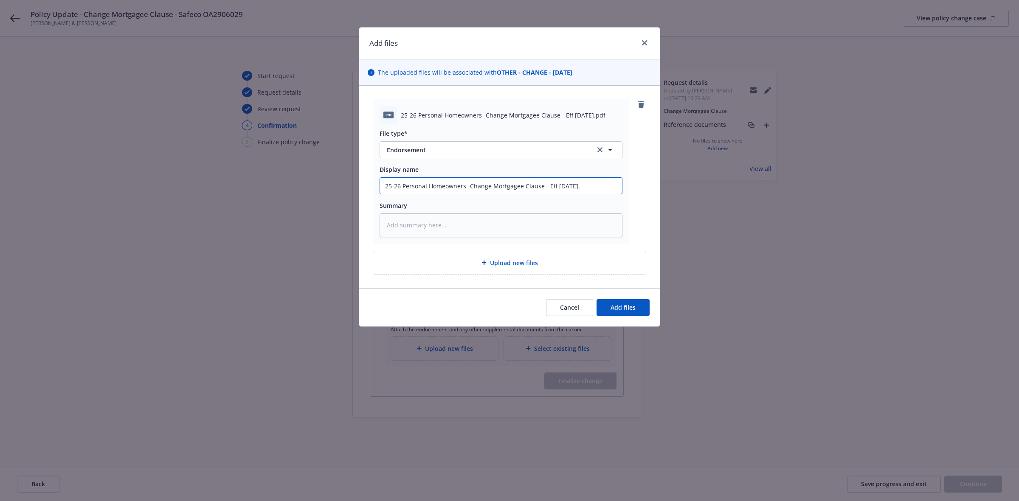
type textarea "x"
type input "25-26 Personal Homeowners -Change Mortgagee Clause - Eff [DATE]"
click at [638, 304] on button "Add files" at bounding box center [622, 307] width 53 height 17
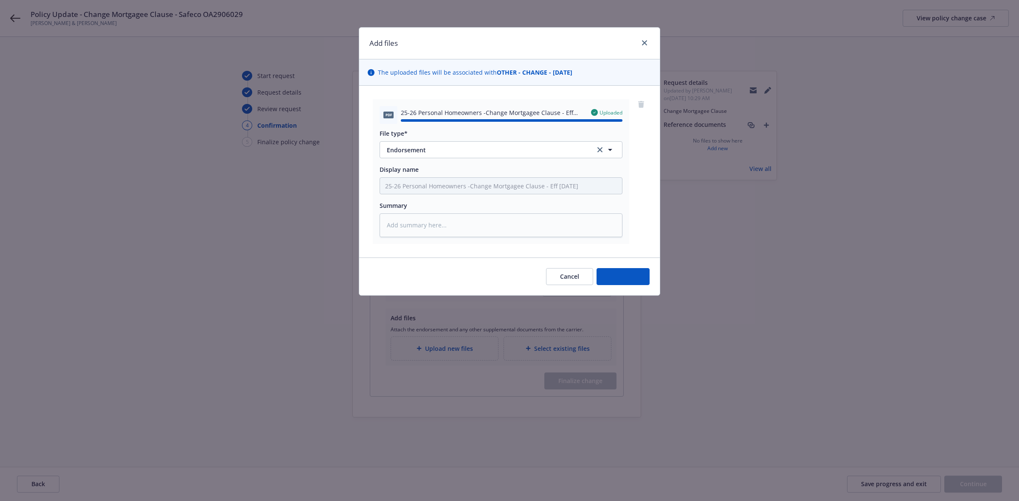
type textarea "x"
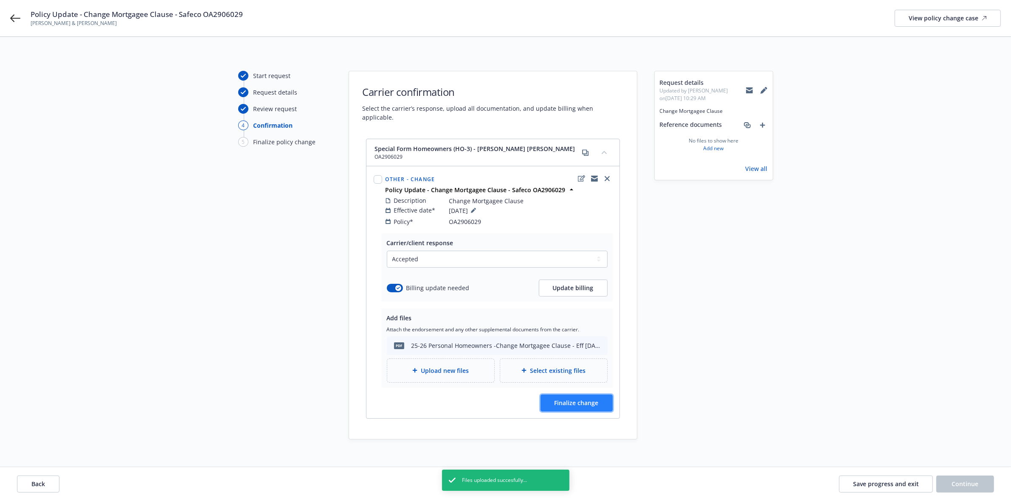
click at [574, 399] on span "Finalize change" at bounding box center [576, 403] width 44 height 8
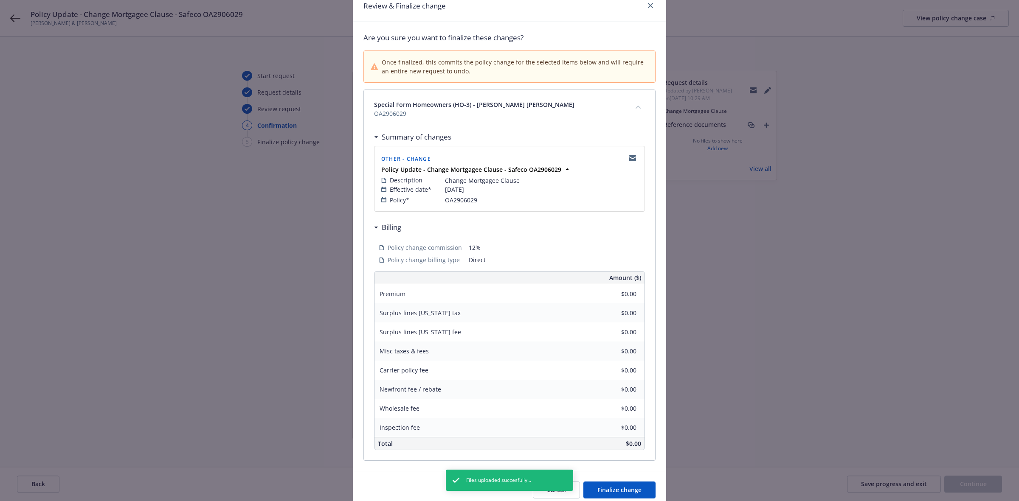
scroll to position [74, 0]
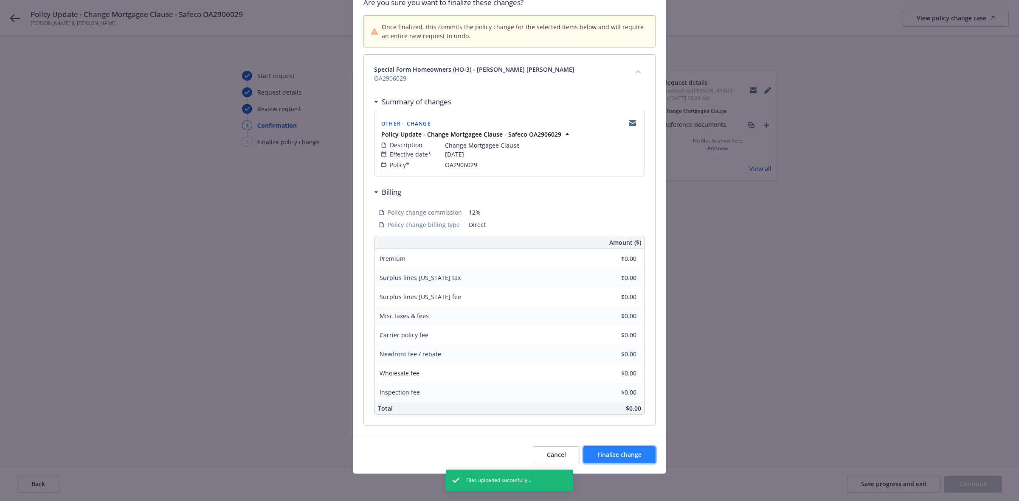
click at [631, 452] on span "Finalize change" at bounding box center [619, 455] width 44 height 8
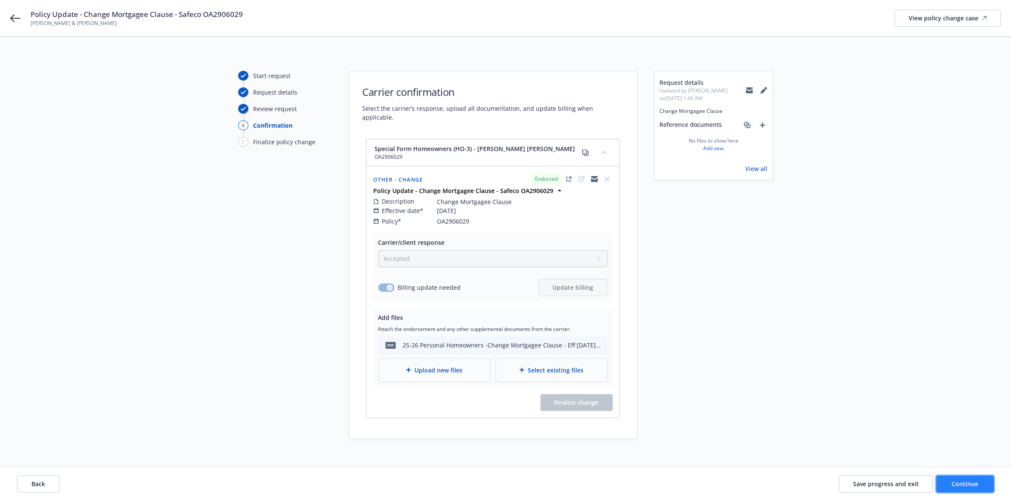
click at [967, 483] on span "Continue" at bounding box center [965, 484] width 27 height 8
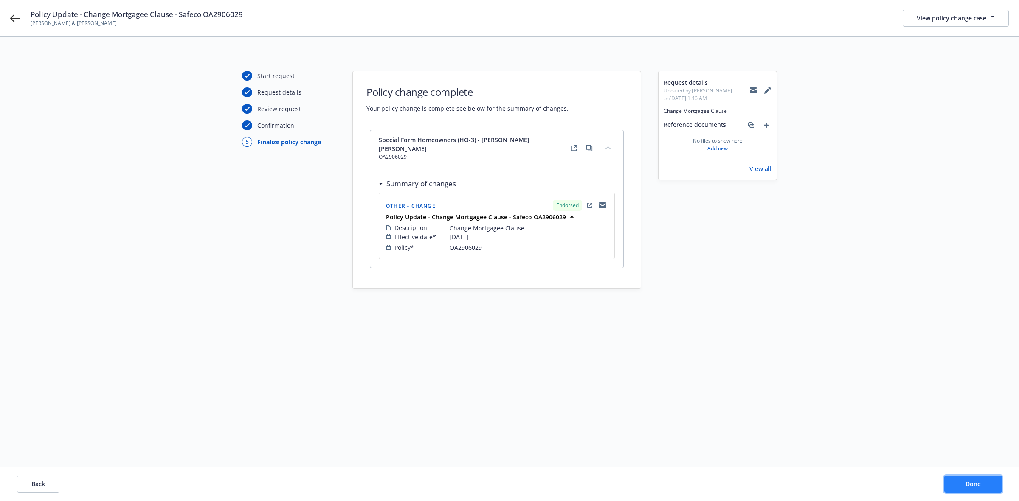
click at [985, 483] on button "Done" at bounding box center [973, 484] width 58 height 17
